Goal: Book appointment/travel/reservation

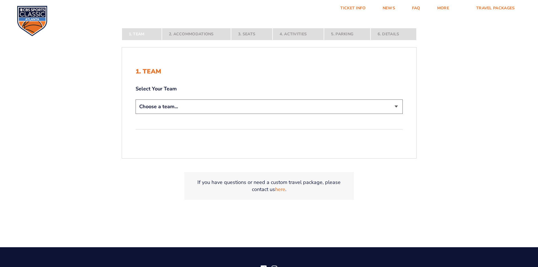
scroll to position [141, 0]
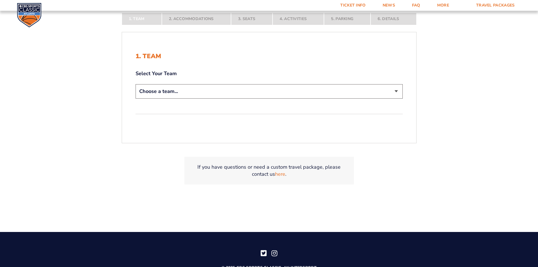
click at [249, 91] on select "Choose a team... [US_STATE] Wildcats [US_STATE] State Buckeyes [US_STATE] Tar H…" at bounding box center [268, 91] width 267 height 14
select select "12956"
click at [135, 84] on select "Choose a team... [US_STATE] Wildcats [US_STATE] State Buckeyes [US_STATE] Tar H…" at bounding box center [268, 91] width 267 height 14
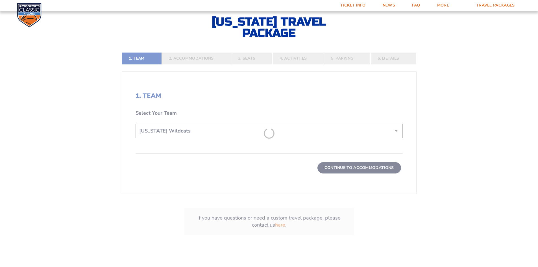
scroll to position [181, 0]
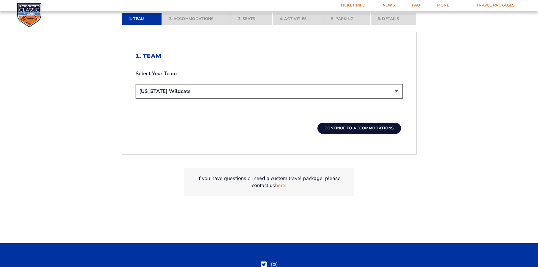
click at [370, 127] on button "Continue To Accommodations" at bounding box center [359, 127] width 84 height 11
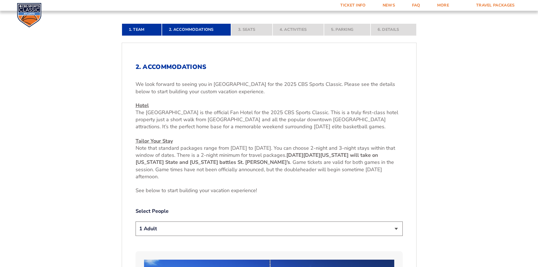
scroll to position [183, 0]
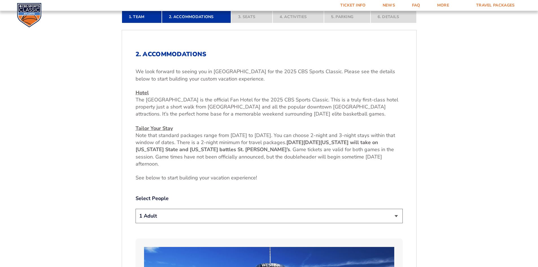
click at [161, 216] on select "1 Adult 2 Adults 3 Adults 4 Adults 2 Adults + 1 Child 2 Adults + 2 Children 2 A…" at bounding box center [268, 216] width 267 height 14
select select "2 Adults"
click at [135, 209] on select "1 Adult 2 Adults 3 Adults 4 Adults 2 Adults + 1 Child 2 Adults + 2 Children 2 A…" at bounding box center [268, 216] width 267 height 14
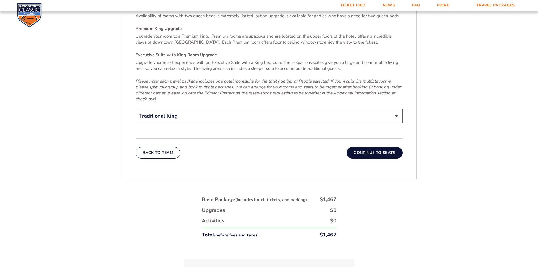
scroll to position [973, 0]
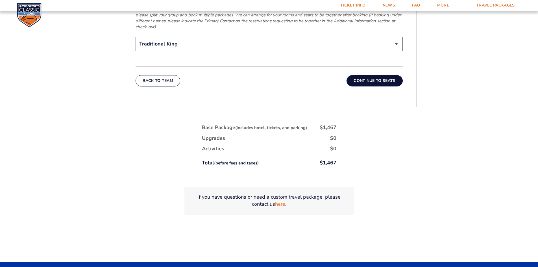
click at [385, 75] on button "Continue To Seats" at bounding box center [374, 80] width 56 height 11
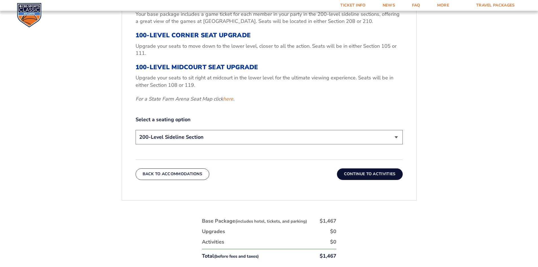
scroll to position [246, 0]
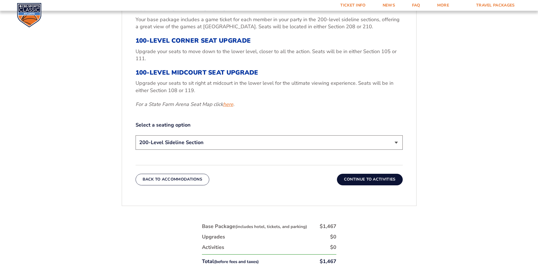
click at [228, 105] on link "here" at bounding box center [228, 104] width 10 height 7
drag, startPoint x: 397, startPoint y: 142, endPoint x: 379, endPoint y: 145, distance: 18.5
click at [397, 142] on select "200-Level Sideline Section 100-Level Corner Seat Upgrade (+$120 per person) 100…" at bounding box center [268, 142] width 267 height 14
select select "100-Level Corner Seat Upgrade"
click at [135, 135] on select "200-Level Sideline Section 100-Level Corner Seat Upgrade (+$120 per person) 100…" at bounding box center [268, 142] width 267 height 14
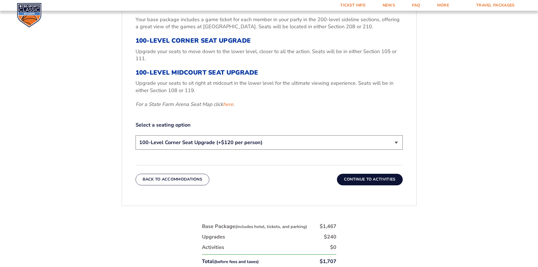
click at [376, 179] on button "Continue To Activities" at bounding box center [370, 179] width 66 height 11
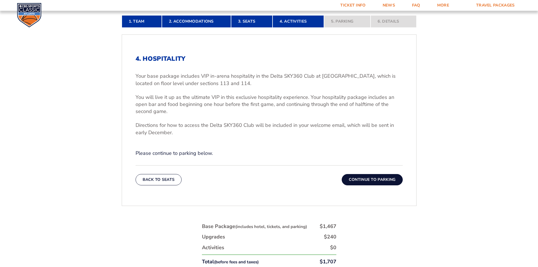
scroll to position [183, 0]
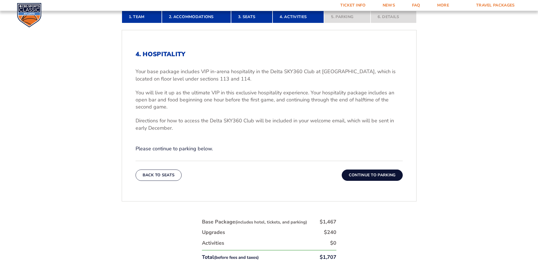
click at [374, 174] on button "Continue To Parking" at bounding box center [372, 174] width 61 height 11
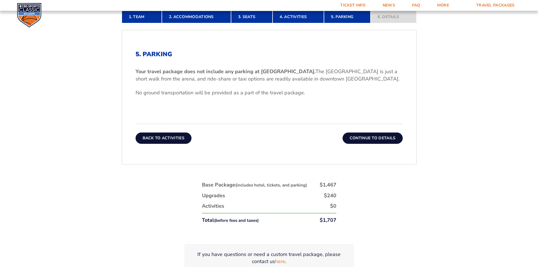
click at [173, 137] on button "Back To Activities" at bounding box center [163, 137] width 56 height 11
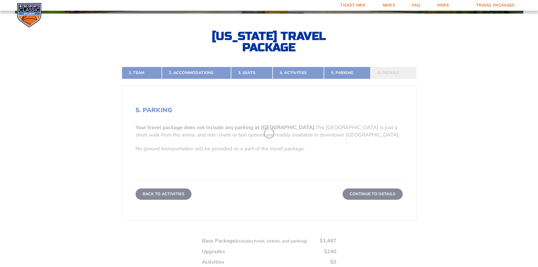
scroll to position [126, 0]
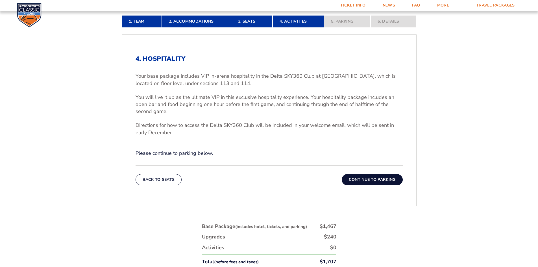
click at [384, 184] on button "Continue To Parking" at bounding box center [372, 179] width 61 height 11
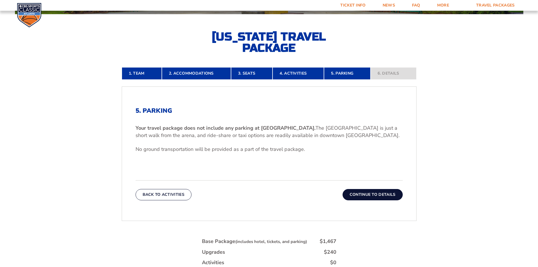
click at [382, 195] on button "Continue To Details" at bounding box center [372, 194] width 60 height 11
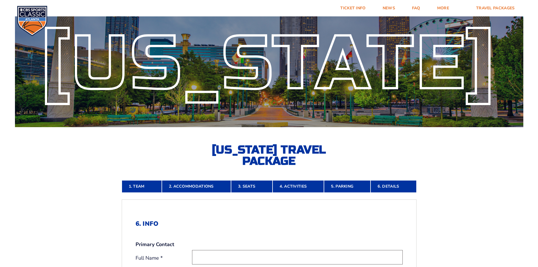
scroll to position [0, 0]
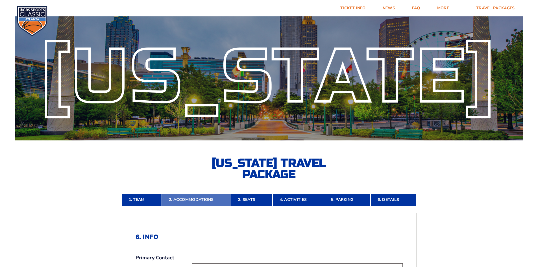
click at [192, 197] on link "2. Accommodations" at bounding box center [196, 199] width 69 height 12
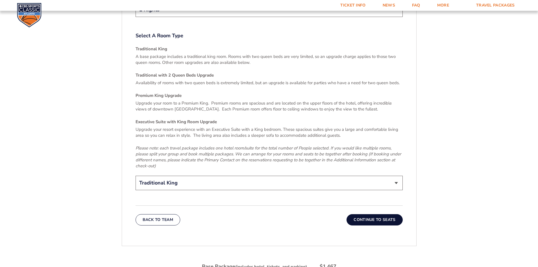
scroll to position [832, 0]
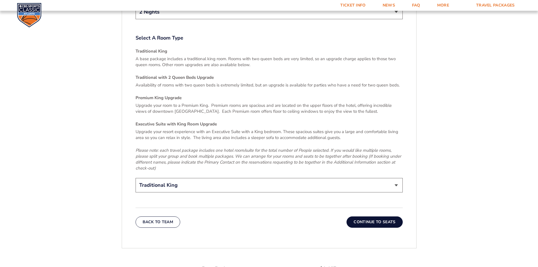
click at [392, 178] on select "Traditional King Traditional with 2 Queen Beds Upgrade (+$45 per night) Premium…" at bounding box center [268, 185] width 267 height 14
click at [387, 216] on button "Continue To Seats" at bounding box center [374, 221] width 56 height 11
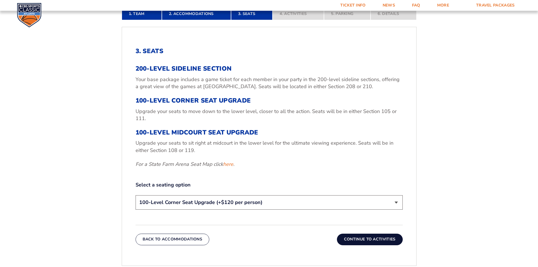
scroll to position [183, 0]
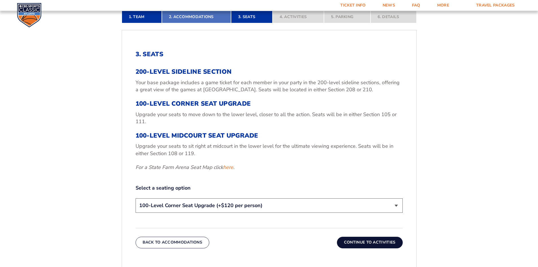
click at [189, 16] on link "2. Accommodations" at bounding box center [196, 17] width 69 height 12
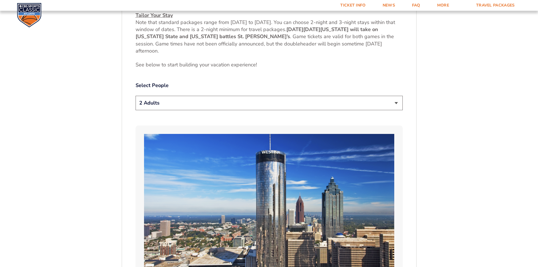
scroll to position [408, 0]
